Goal: Check status: Check status

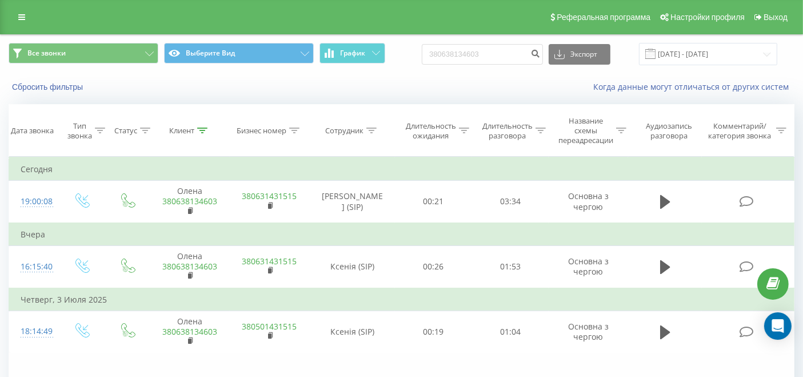
drag, startPoint x: 19, startPoint y: 20, endPoint x: 27, endPoint y: 29, distance: 11.3
click at [19, 18] on icon at bounding box center [21, 17] width 7 height 8
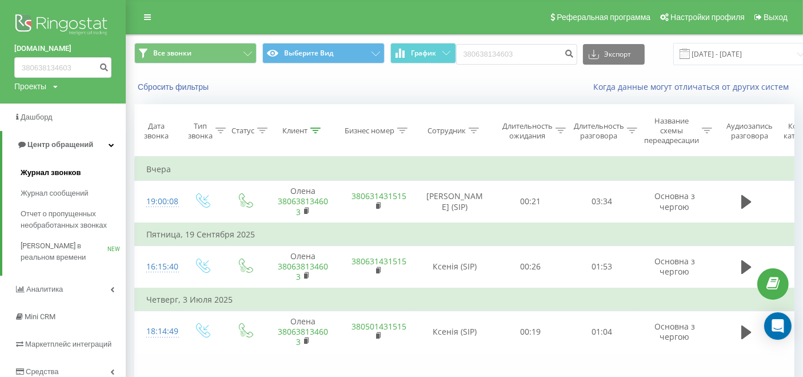
click at [69, 170] on span "Журнал звонков" at bounding box center [51, 172] width 60 height 11
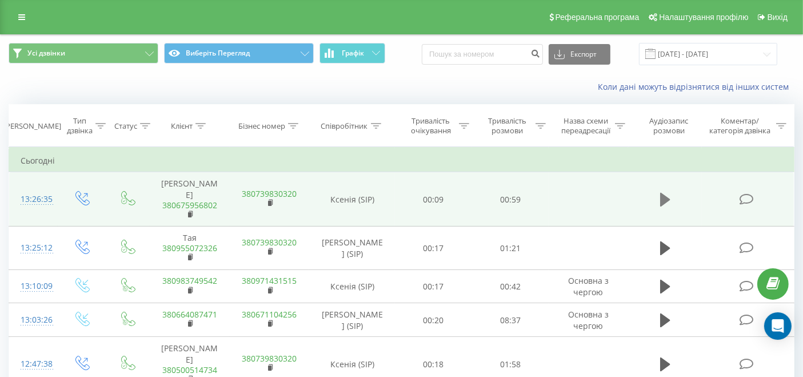
click at [666, 193] on icon at bounding box center [665, 200] width 10 height 14
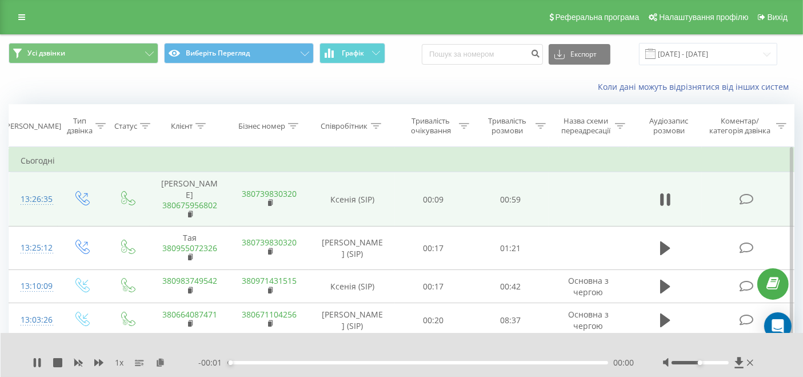
click at [294, 357] on div "- 00:01 00:00 00:00" at bounding box center [416, 362] width 436 height 11
click at [308, 360] on div "- 00:01 00:00 00:00" at bounding box center [416, 362] width 436 height 11
drag, startPoint x: 309, startPoint y: 359, endPoint x: 320, endPoint y: 356, distance: 11.9
click at [309, 359] on div "- 00:01 00:01 00:00" at bounding box center [416, 362] width 436 height 11
click at [320, 361] on div "00:01" at bounding box center [418, 362] width 381 height 3
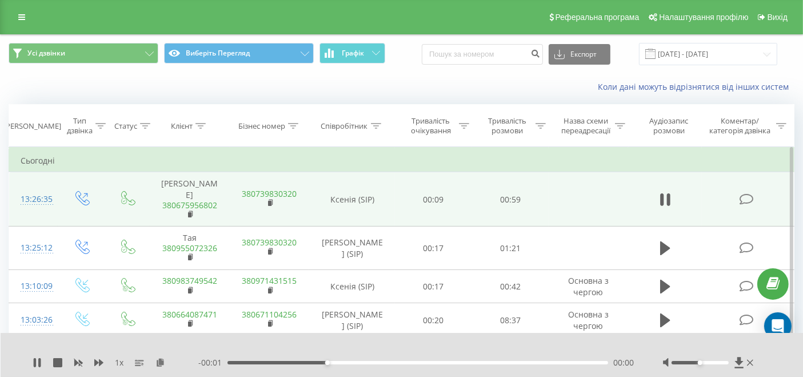
click at [350, 361] on div "00:15" at bounding box center [418, 362] width 381 height 3
click at [377, 361] on div "00:20" at bounding box center [418, 362] width 381 height 3
click at [356, 361] on div "00:24" at bounding box center [418, 362] width 381 height 3
click at [751, 358] on icon at bounding box center [750, 362] width 6 height 9
